Goal: Task Accomplishment & Management: Use online tool/utility

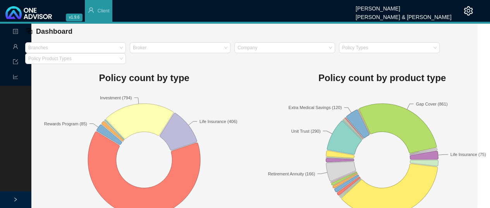
scroll to position [0, 13]
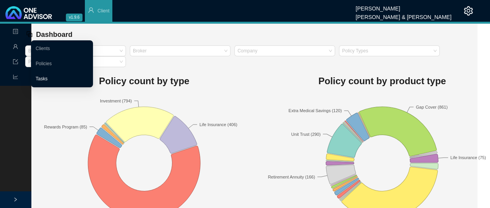
click at [48, 80] on link "Tasks" at bounding box center [42, 78] width 12 height 5
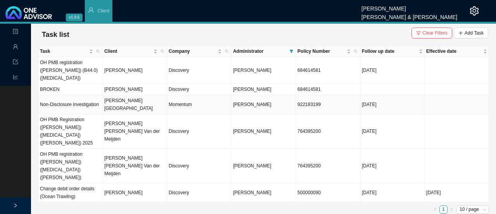
click at [137, 95] on td "[PERSON_NAME][GEOGRAPHIC_DATA]" at bounding box center [135, 104] width 64 height 19
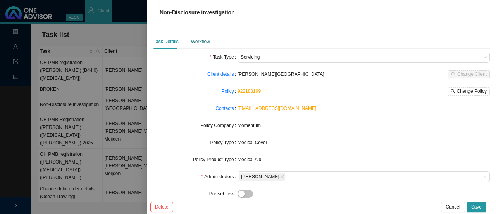
click at [203, 43] on div "Workflow" at bounding box center [200, 42] width 19 height 8
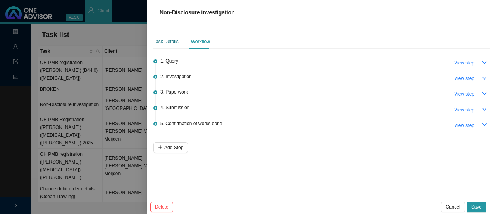
click at [171, 42] on div "Task Details" at bounding box center [166, 42] width 25 height 8
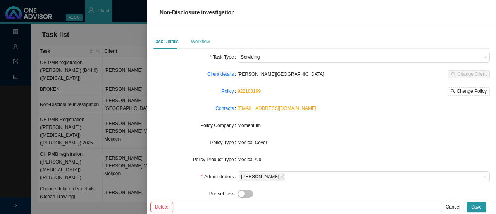
click at [199, 46] on div "Workflow" at bounding box center [200, 42] width 19 height 14
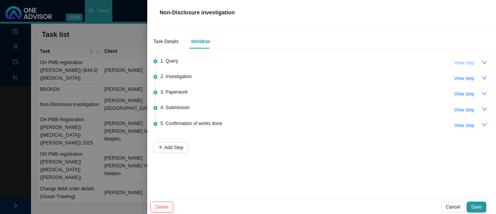
click at [467, 63] on span "View step" at bounding box center [464, 63] width 20 height 8
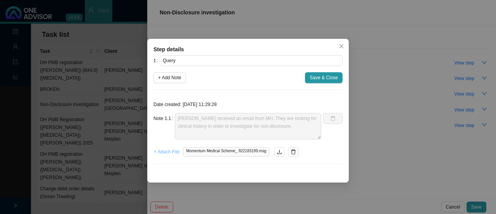
click at [167, 152] on span "+ Attach File" at bounding box center [167, 152] width 26 height 8
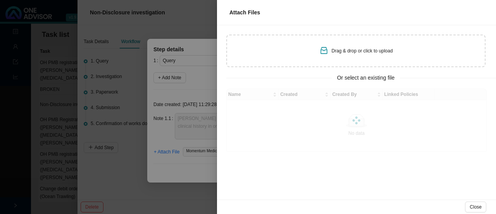
click at [357, 59] on div "Drag & drop or click to upload" at bounding box center [355, 51] width 259 height 33
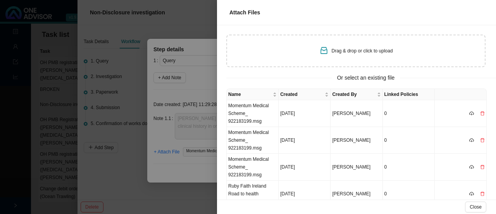
click at [167, 165] on div at bounding box center [248, 107] width 496 height 214
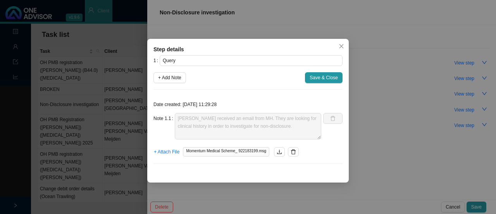
click at [238, 152] on span "Momentum Medical Scheme_ 922183199.msg" at bounding box center [226, 151] width 86 height 9
click at [278, 152] on icon "download" at bounding box center [279, 151] width 5 height 4
click at [346, 46] on span "Close" at bounding box center [341, 45] width 11 height 5
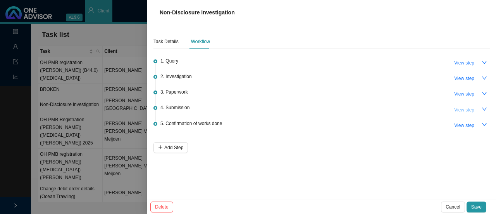
click at [468, 106] on span "View step" at bounding box center [464, 110] width 20 height 8
type input "Submission"
type textarea "Sent additional documents to MH // Autoreply number: 695888153. - Form from UK …"
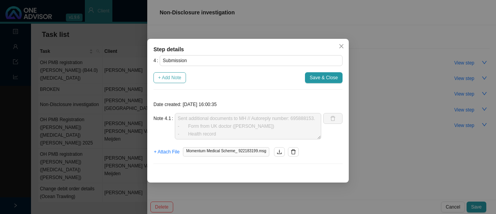
click at [172, 80] on span "+ Add Note" at bounding box center [169, 78] width 23 height 8
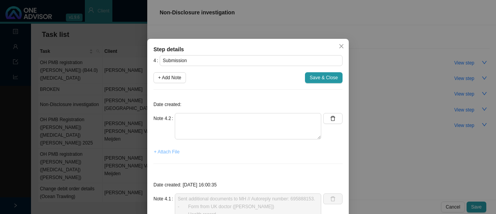
click at [168, 152] on span "+ Attach File" at bounding box center [167, 152] width 26 height 8
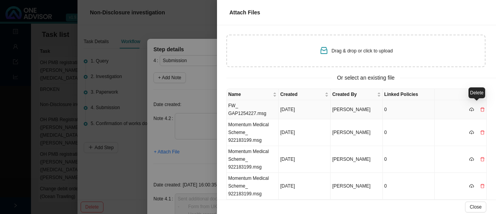
click at [480, 107] on icon "delete" at bounding box center [482, 109] width 5 height 5
click at [480, 90] on button "Yes" at bounding box center [485, 89] width 14 height 8
